Goal: Communication & Community: Answer question/provide support

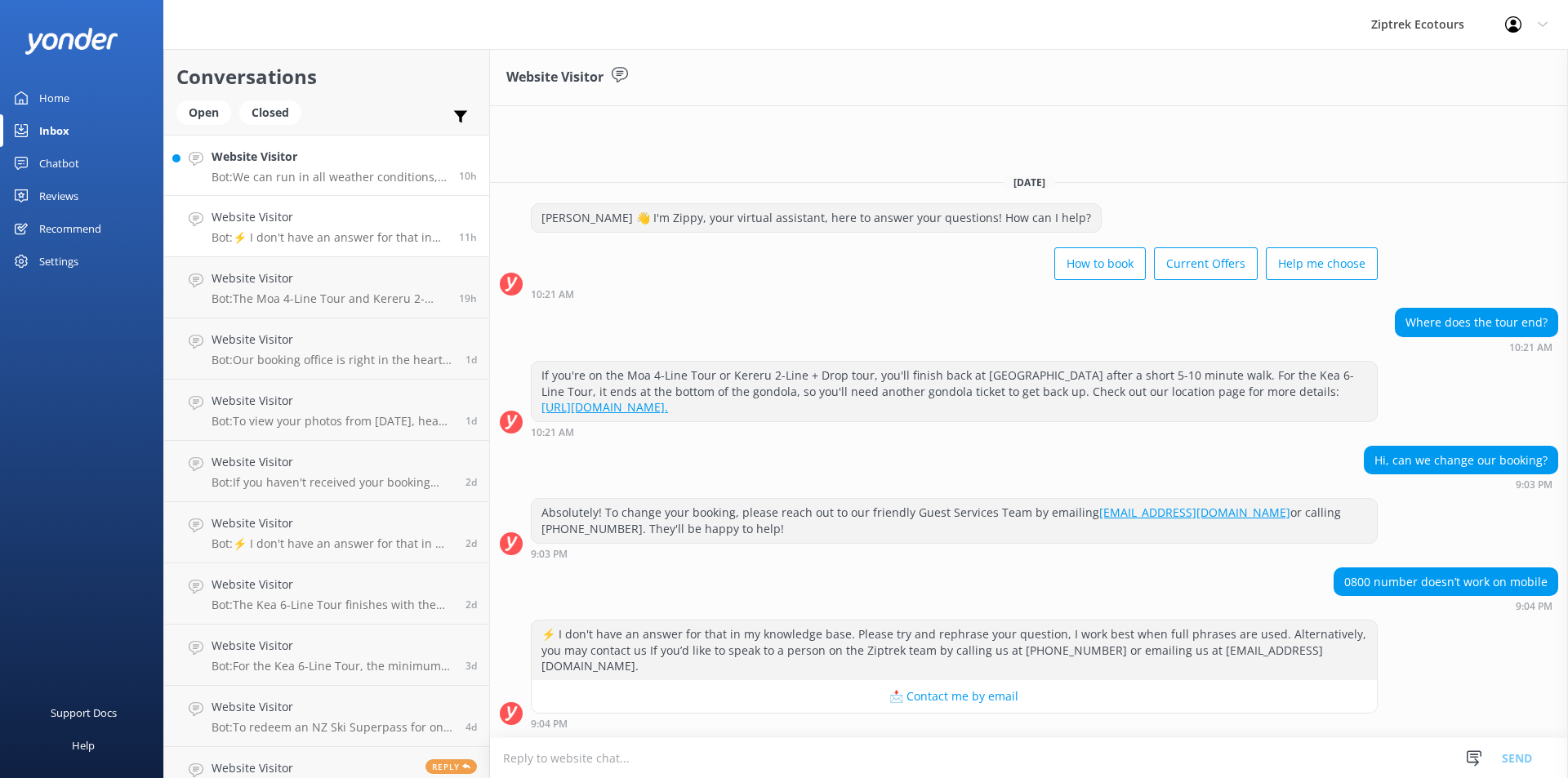
click at [356, 177] on p "Bot: We can run in all weather conditions, whether it's rain, shine, or even sn…" at bounding box center [329, 176] width 235 height 15
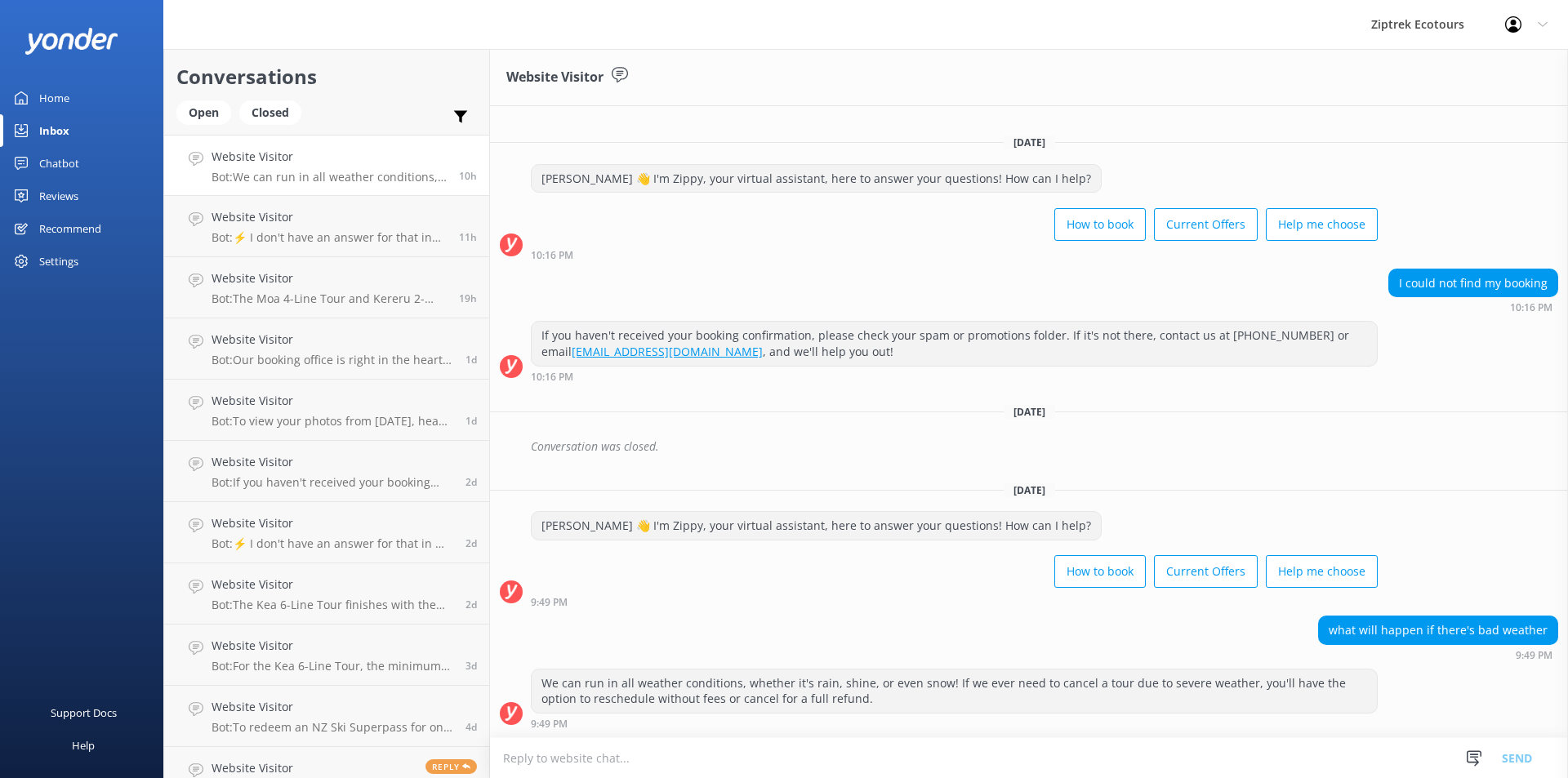
click at [1360, 747] on textarea at bounding box center [1028, 758] width 1077 height 40
